Goal: Task Accomplishment & Management: Manage account settings

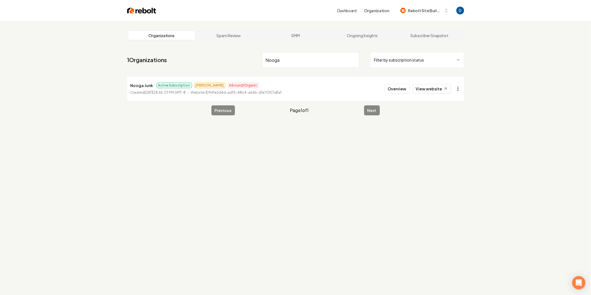
click at [460, 88] on html "Dashboard Organization Rebolt Site Builder Organizations Spam Review SMM Ongoin…" at bounding box center [295, 147] width 591 height 295
click at [429, 88] on link "View website" at bounding box center [432, 88] width 38 height 9
click at [461, 90] on html "Dashboard Organization Rebolt Site Builder Organizations Spam Review SMM Ongoin…" at bounding box center [295, 147] width 591 height 295
click at [433, 136] on link "View in Stripe" at bounding box center [444, 136] width 35 height 9
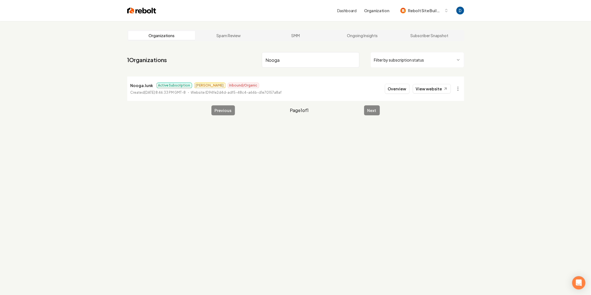
click at [456, 88] on html "Dashboard Organization Rebolt Site Builder Organizations Spam Review SMM Ongoin…" at bounding box center [295, 147] width 591 height 295
click at [439, 162] on div "Enable Site" at bounding box center [444, 163] width 35 height 9
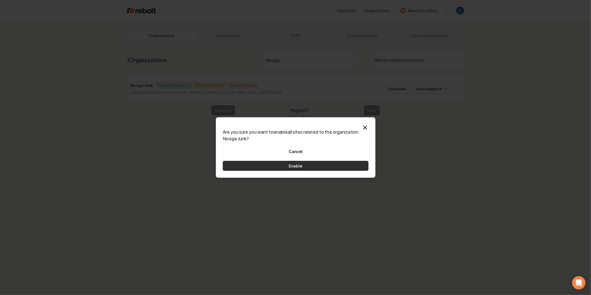
click at [295, 163] on button "Enable" at bounding box center [296, 166] width 146 height 10
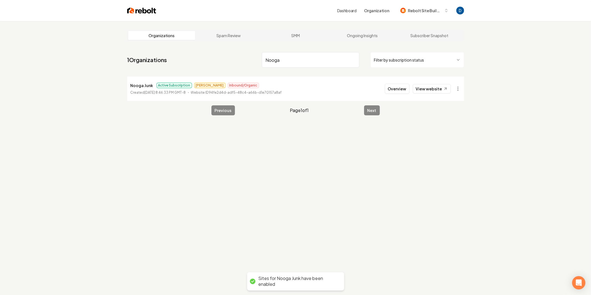
click at [142, 83] on p "Nooga Junk" at bounding box center [142, 85] width 23 height 7
copy p "Nooga Junk"
click at [430, 89] on link "View website" at bounding box center [432, 88] width 38 height 9
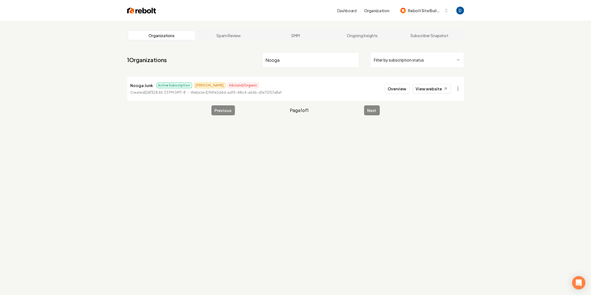
click at [303, 71] on nav "1 Organizations Nooga Filter by subscription status" at bounding box center [295, 62] width 337 height 24
click at [303, 62] on input "Nooga" at bounding box center [311, 60] width 98 height 16
type input "RG mar"
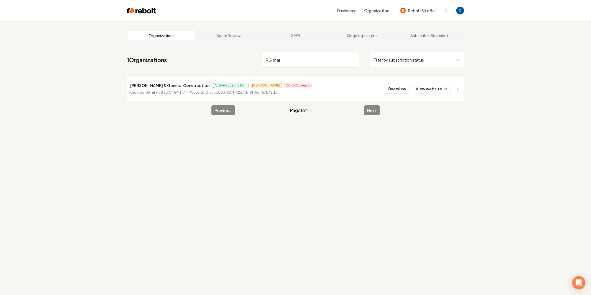
click at [150, 88] on p "[PERSON_NAME] & General Construction" at bounding box center [170, 85] width 79 height 7
copy p "[PERSON_NAME] & General Construction"
click at [405, 90] on button "Overview" at bounding box center [397, 89] width 25 height 10
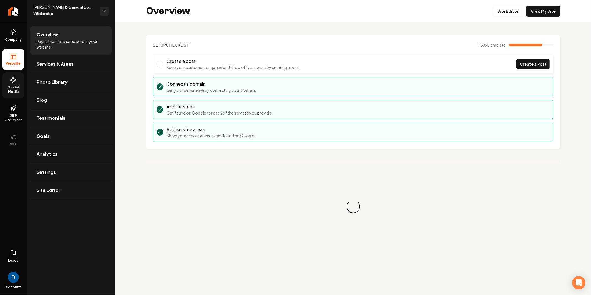
click at [14, 90] on span "Social Media" at bounding box center [13, 89] width 22 height 9
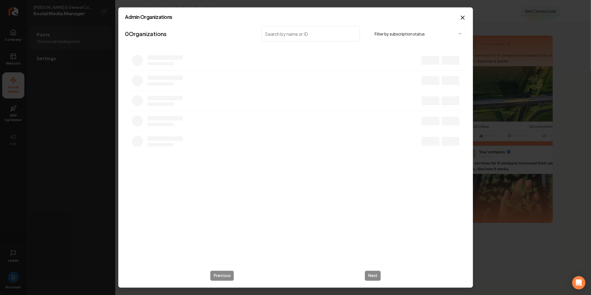
type input "o"
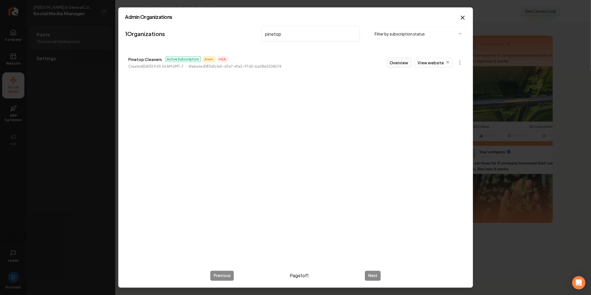
type input "pinetop"
click at [407, 63] on button "Overview" at bounding box center [399, 63] width 25 height 10
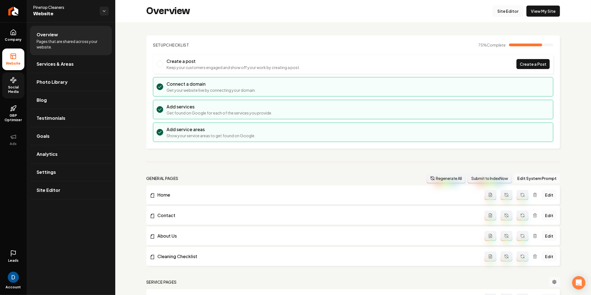
click at [514, 10] on link "Site Editor" at bounding box center [508, 11] width 31 height 11
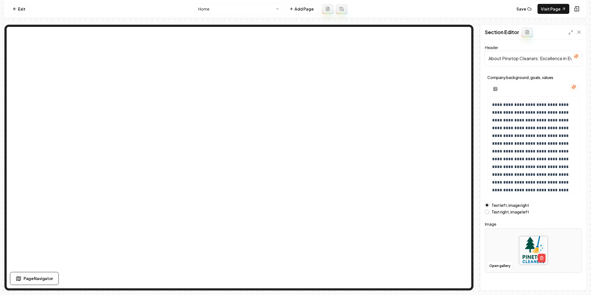
scroll to position [3, 0]
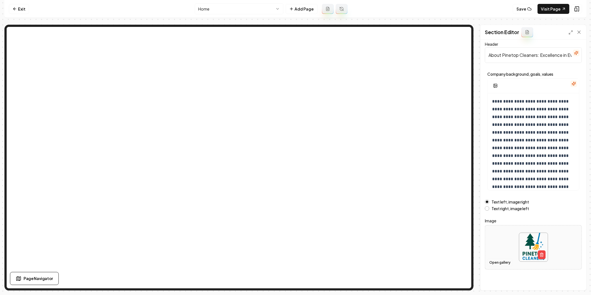
click at [506, 260] on button "Open gallery" at bounding box center [500, 262] width 25 height 9
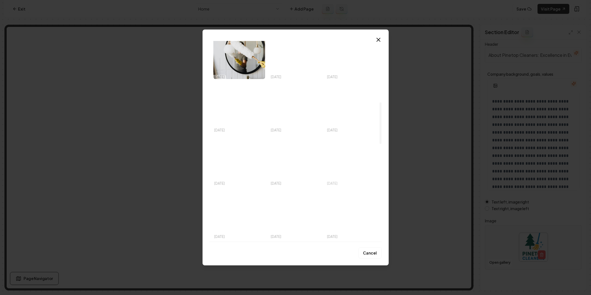
scroll to position [297, 0]
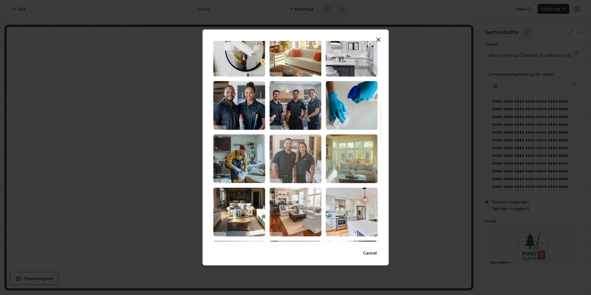
click at [308, 161] on img "Select image image_689635105c7cd75eb87561c0.png" at bounding box center [296, 158] width 52 height 49
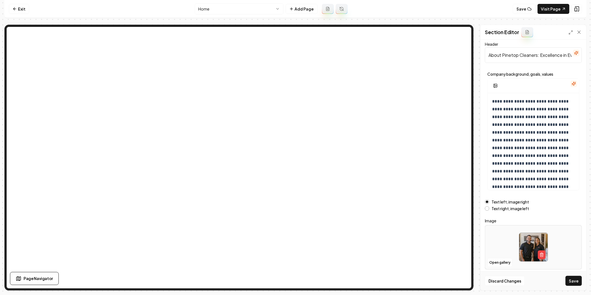
click at [583, 285] on div "Discard Changes Save" at bounding box center [534, 280] width 106 height 19
click at [578, 283] on button "Save" at bounding box center [574, 281] width 16 height 10
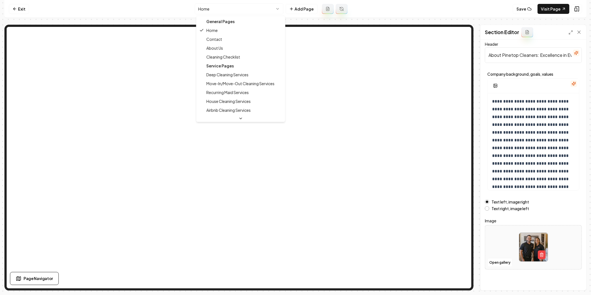
click at [236, 12] on html "**********" at bounding box center [295, 147] width 591 height 295
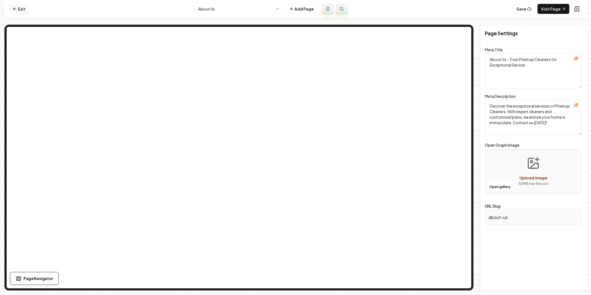
click at [18, 8] on link "Exit" at bounding box center [19, 9] width 20 height 10
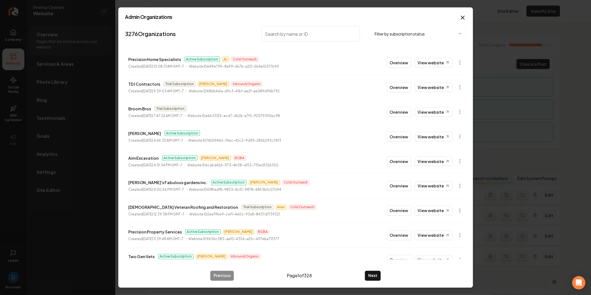
type input "<[EMAIL_ADDRESS][DOMAIN_NAME]>"
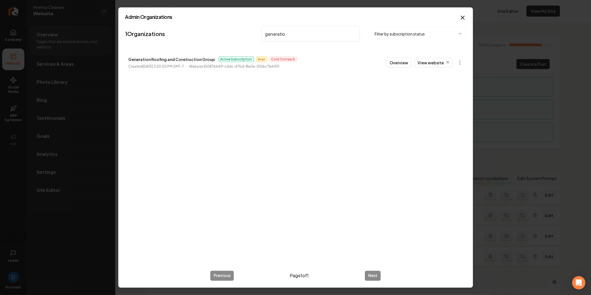
click at [180, 56] on p "Generation Roofing and Construction Group" at bounding box center [172, 59] width 87 height 7
copy p "Generation Roofing and Construction Group"
click at [453, 64] on link "View website" at bounding box center [434, 62] width 38 height 9
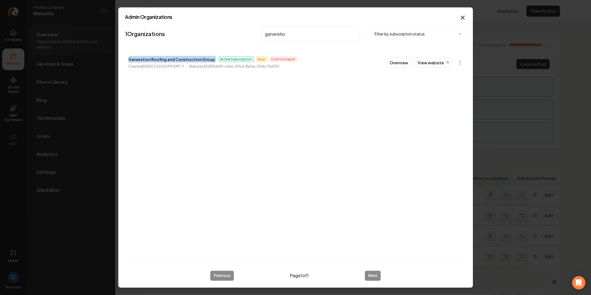
click at [327, 35] on input "generatio" at bounding box center [311, 34] width 99 height 16
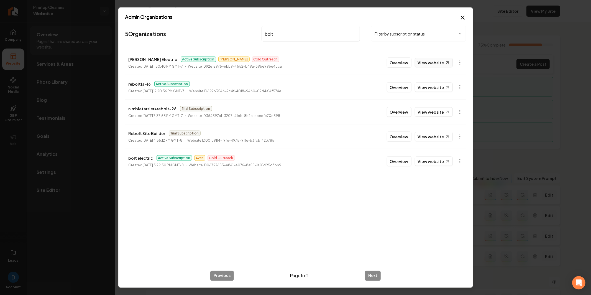
type input "bolt"
click at [440, 66] on link "View website" at bounding box center [434, 62] width 38 height 9
click at [435, 158] on link "View website" at bounding box center [434, 161] width 38 height 9
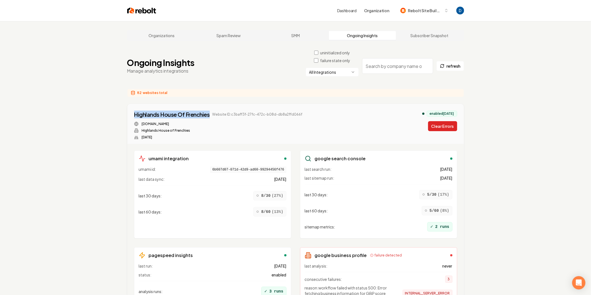
click at [441, 128] on button "Clear Errors" at bounding box center [442, 126] width 29 height 10
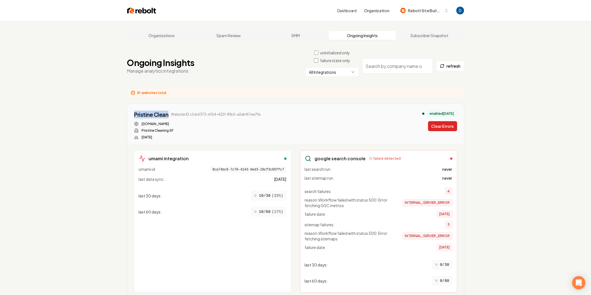
click at [432, 123] on button "Clear Errors" at bounding box center [442, 126] width 29 height 10
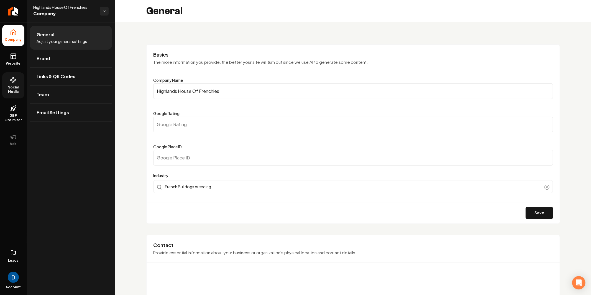
click at [14, 84] on link "Social Media" at bounding box center [13, 85] width 22 height 26
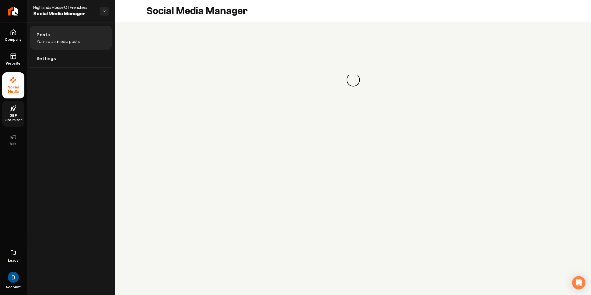
click at [17, 115] on span "GBP Optimizer" at bounding box center [13, 117] width 22 height 9
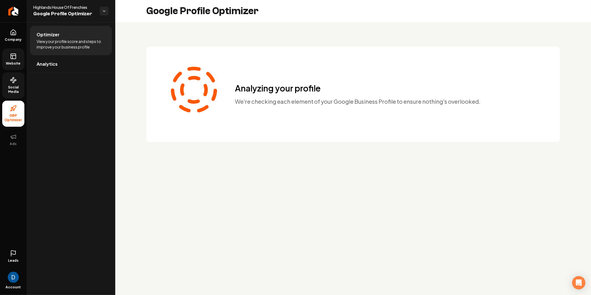
click at [19, 62] on span "Website" at bounding box center [13, 63] width 19 height 4
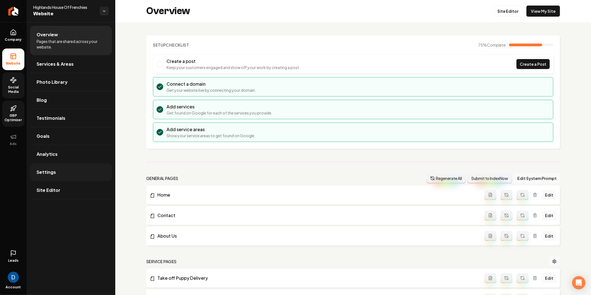
click at [47, 169] on span "Settings" at bounding box center [46, 172] width 19 height 7
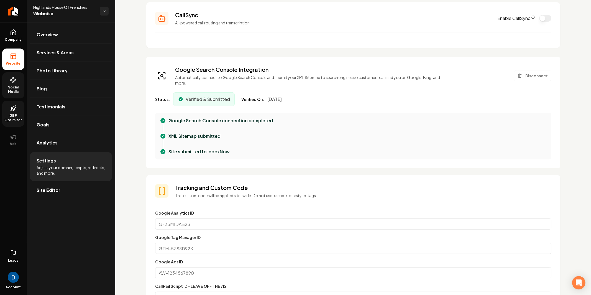
scroll to position [121, 0]
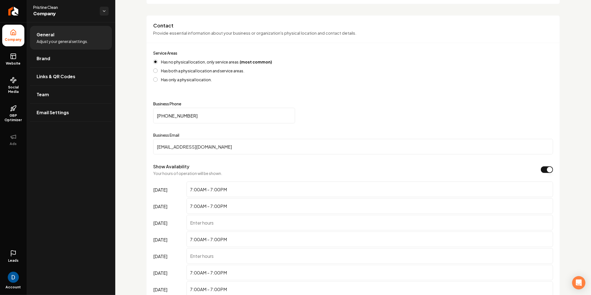
scroll to position [290, 0]
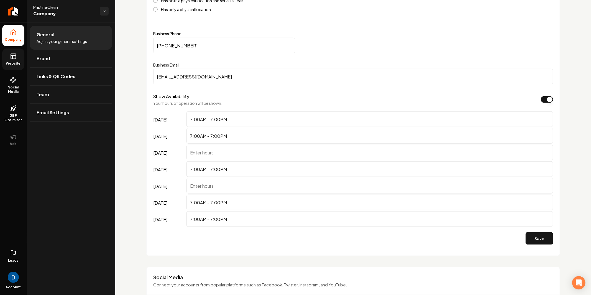
click at [15, 59] on rect at bounding box center [13, 56] width 5 height 5
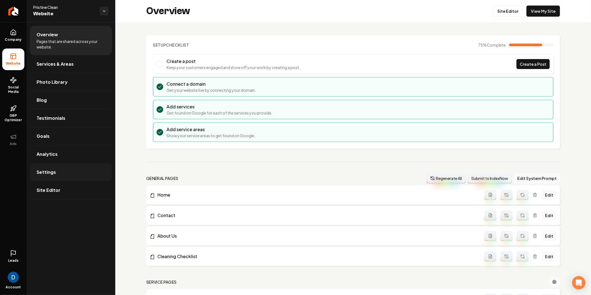
click at [56, 168] on link "Settings" at bounding box center [71, 172] width 82 height 18
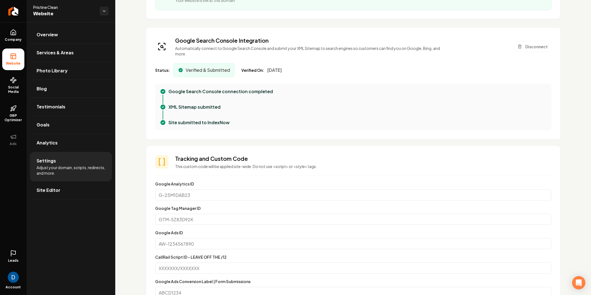
scroll to position [111, 0]
